Goal: Task Accomplishment & Management: Manage account settings

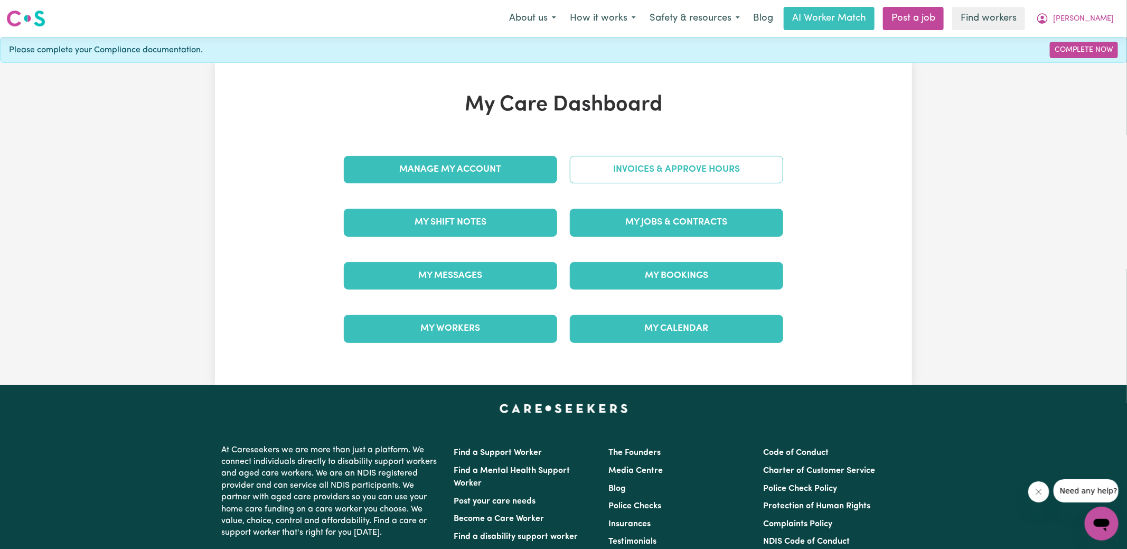
click at [621, 179] on link "Invoices & Approve Hours" at bounding box center [676, 169] width 213 height 27
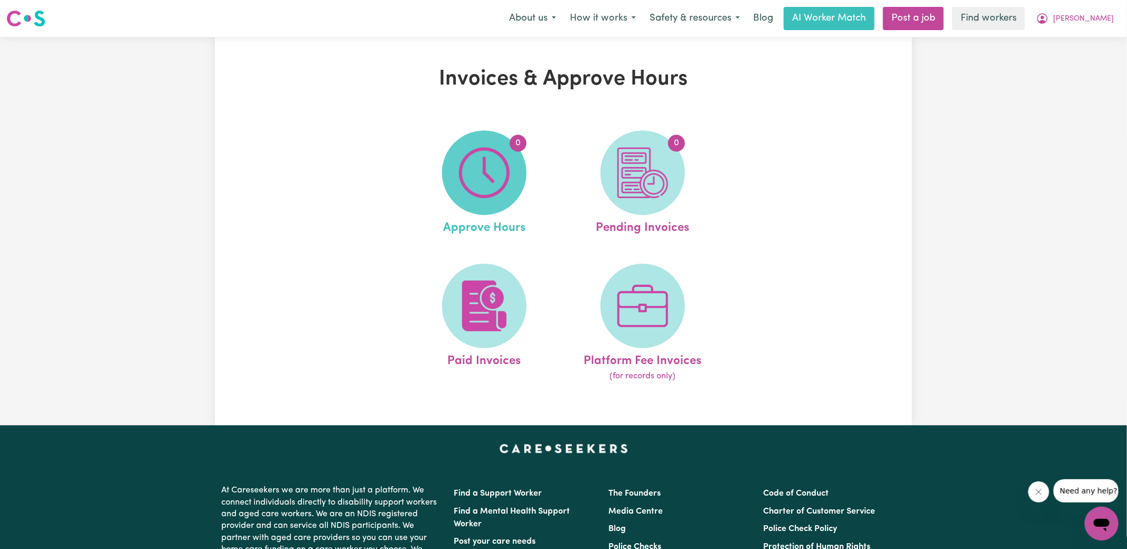
click at [496, 179] on img at bounding box center [484, 172] width 51 height 51
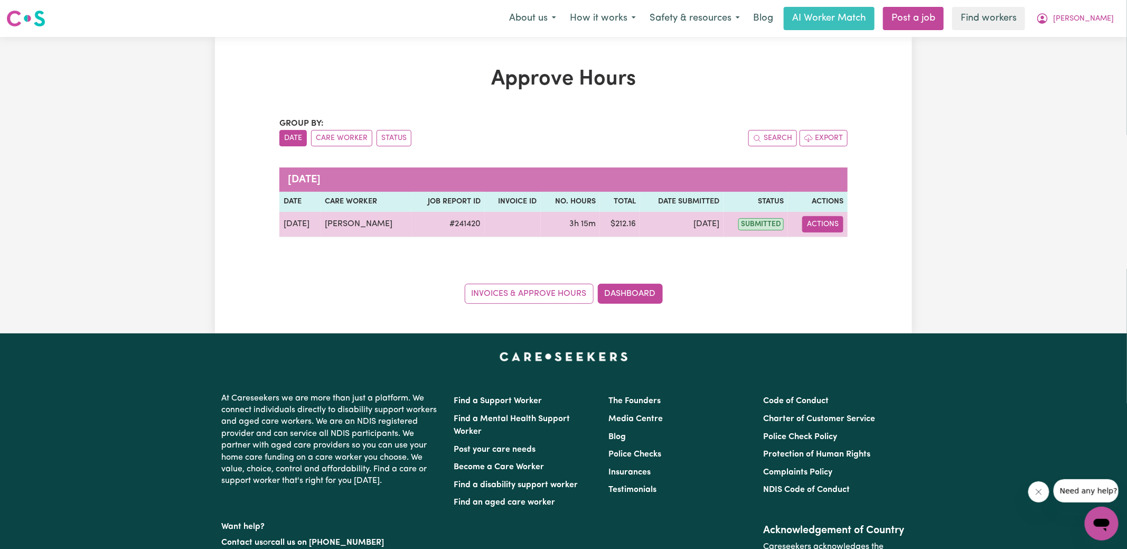
click at [819, 225] on button "Actions" at bounding box center [822, 224] width 41 height 16
click at [836, 246] on link "View Job Report" at bounding box center [850, 248] width 90 height 21
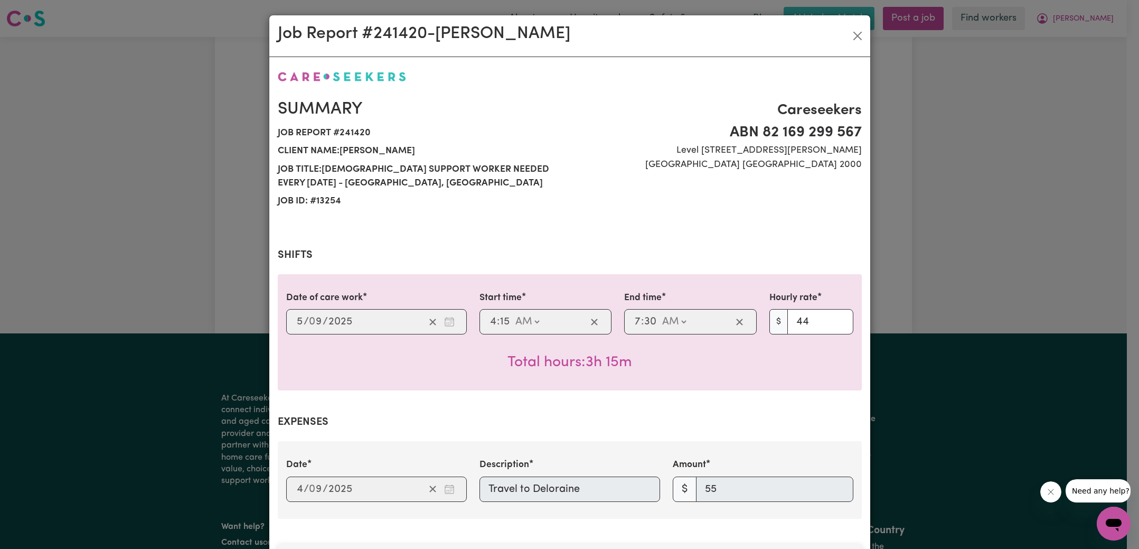
scroll to position [342, 0]
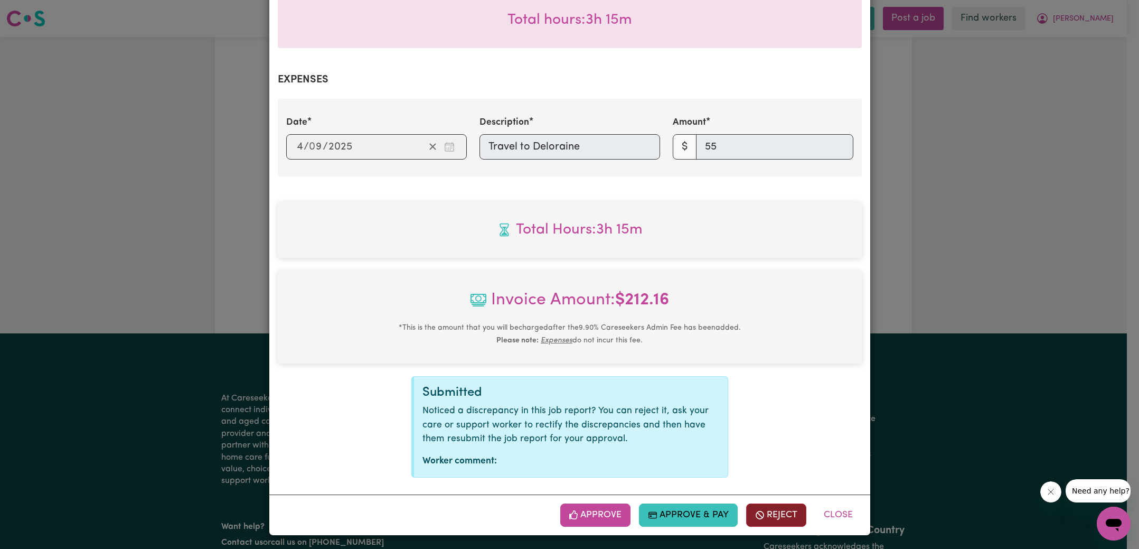
click at [770, 510] on button "Reject" at bounding box center [776, 514] width 60 height 23
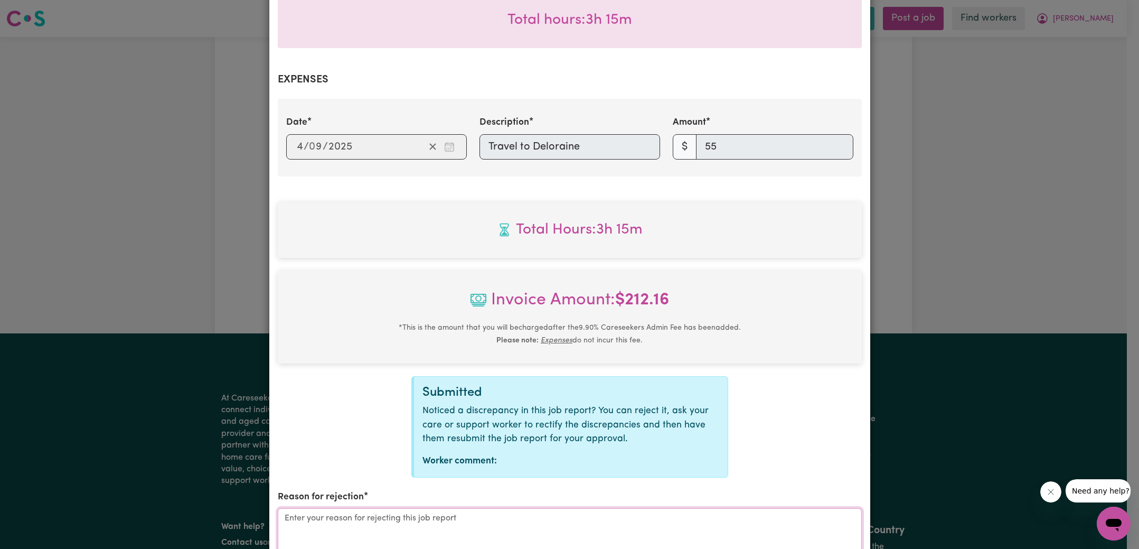
click at [584, 521] on textarea "Reason for rejection" at bounding box center [570, 547] width 584 height 79
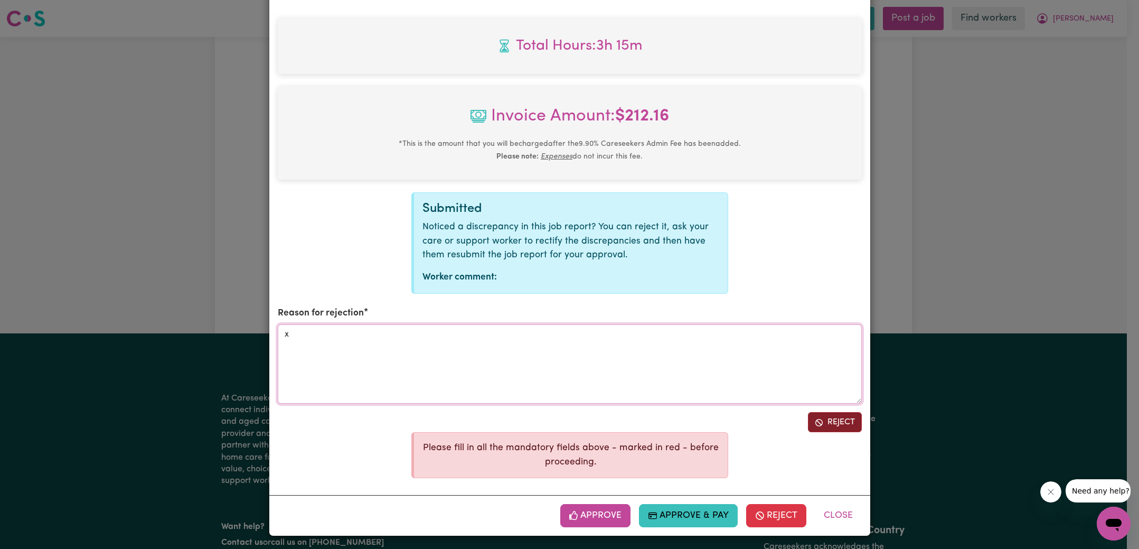
type textarea "x"
click at [808, 420] on button "Reject" at bounding box center [835, 422] width 54 height 20
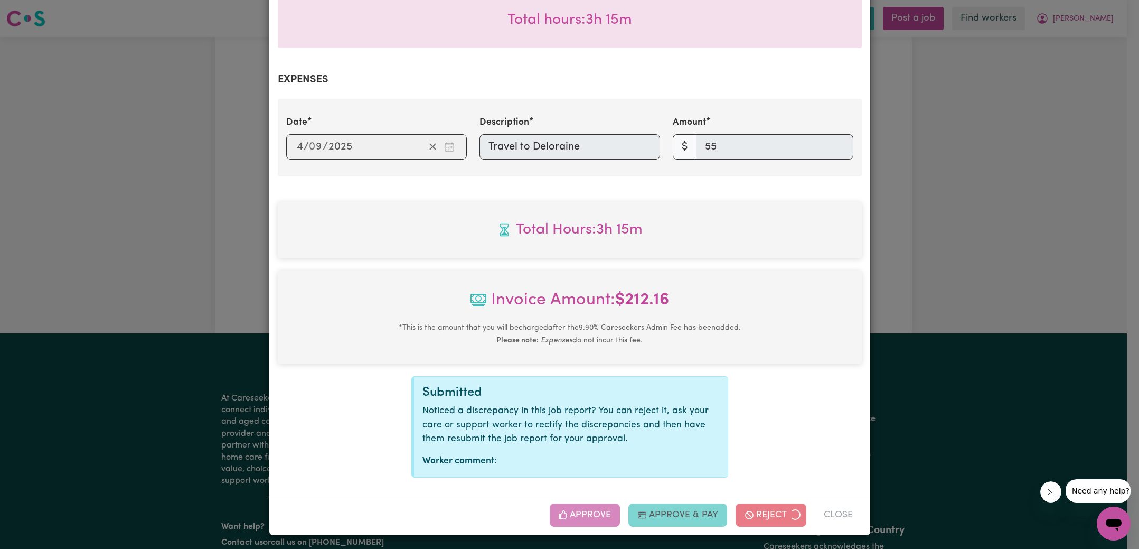
click at [1039, 155] on div "Job Report # 241420 - [PERSON_NAME] Summary Job report # 241420 Client name: [P…" at bounding box center [569, 274] width 1139 height 549
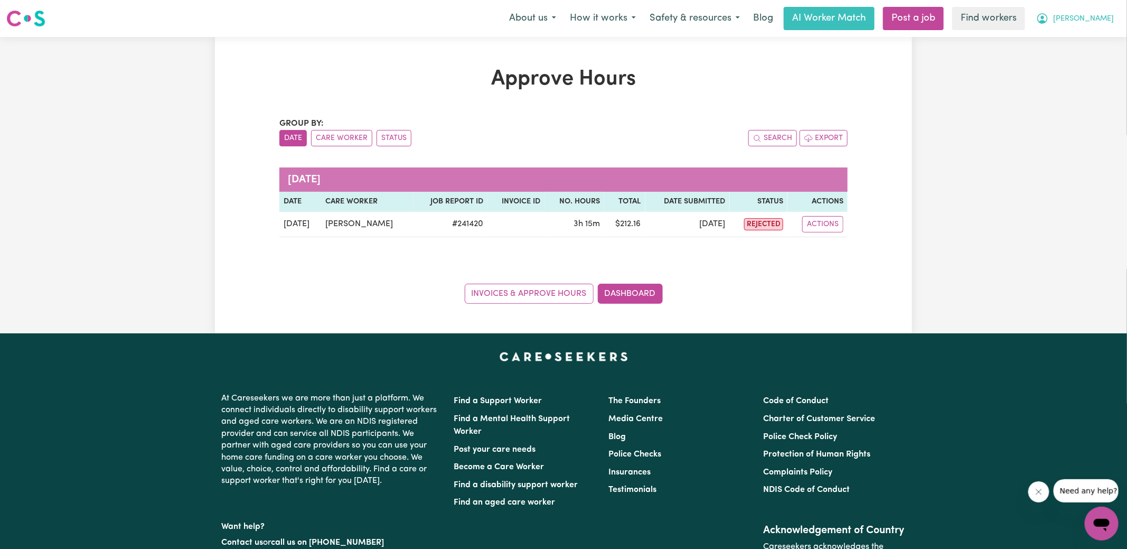
click at [1089, 12] on button "[PERSON_NAME]" at bounding box center [1074, 18] width 91 height 22
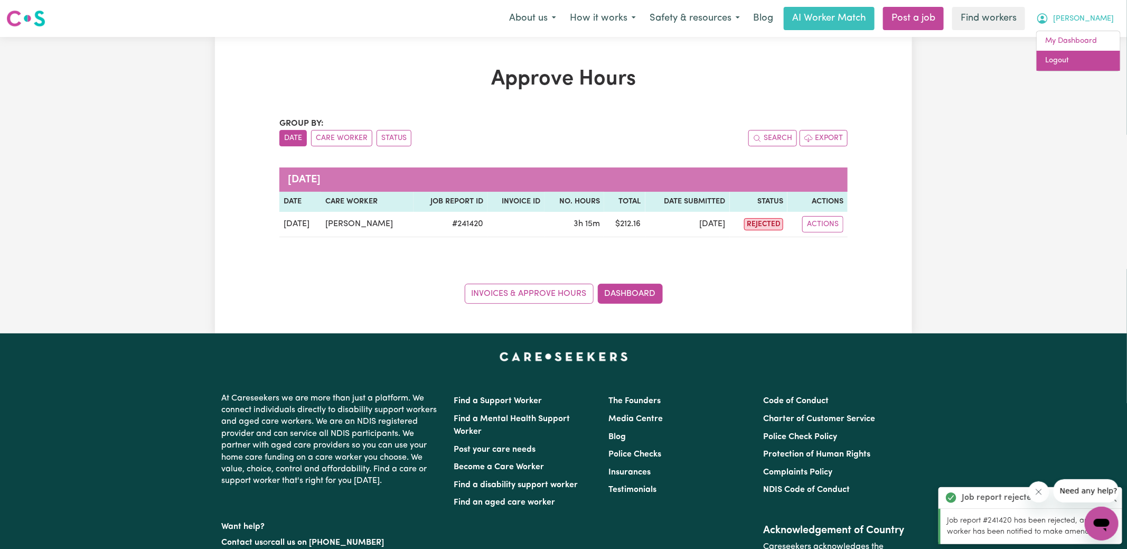
click at [1064, 59] on link "Logout" at bounding box center [1078, 61] width 83 height 20
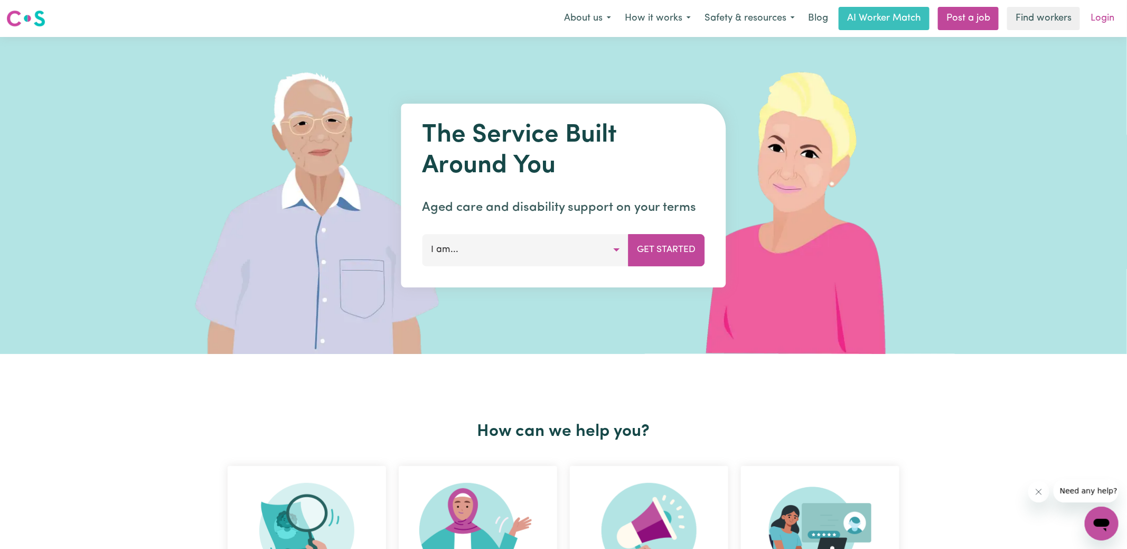
click at [1101, 29] on link "Login" at bounding box center [1102, 18] width 36 height 23
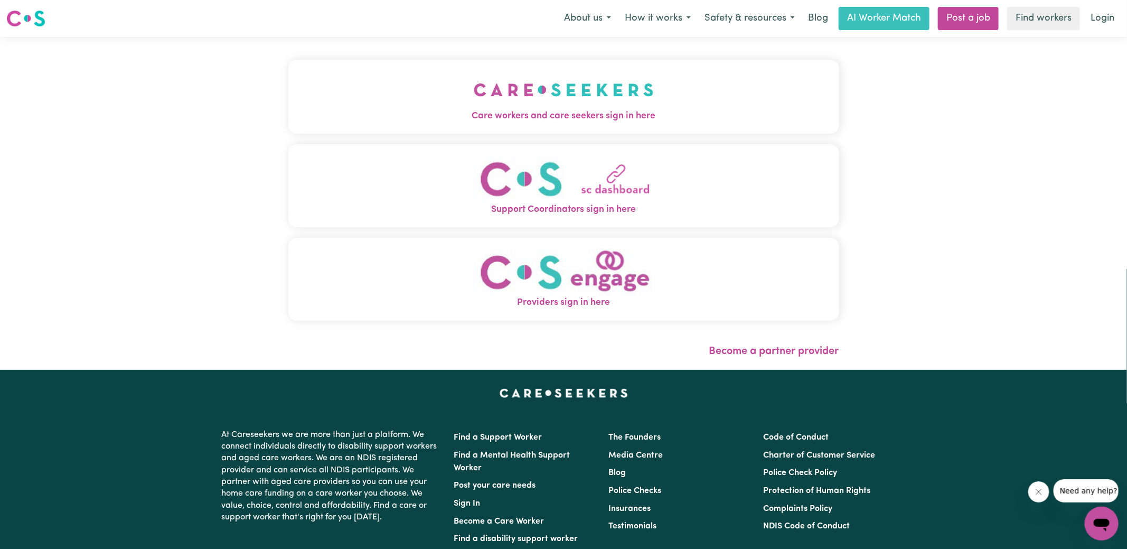
click at [430, 90] on button "Care workers and care seekers sign in here" at bounding box center [563, 97] width 551 height 74
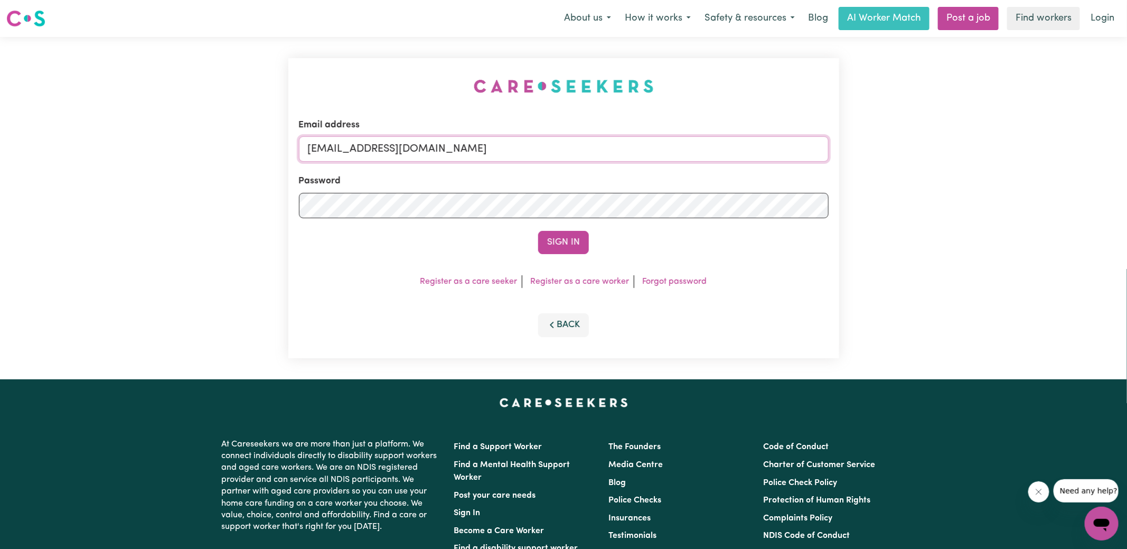
drag, startPoint x: 362, startPoint y: 148, endPoint x: 965, endPoint y: 171, distance: 604.1
click at [965, 171] on div "Email address [EMAIL_ADDRESS][DOMAIN_NAME] Password Sign In Register as a care …" at bounding box center [563, 208] width 1127 height 342
type input "superuser~[PERSON_NAME][EMAIL_ADDRESS][DOMAIN_NAME]"
click at [569, 240] on button "Sign In" at bounding box center [563, 242] width 51 height 23
